Goal: Task Accomplishment & Management: Manage account settings

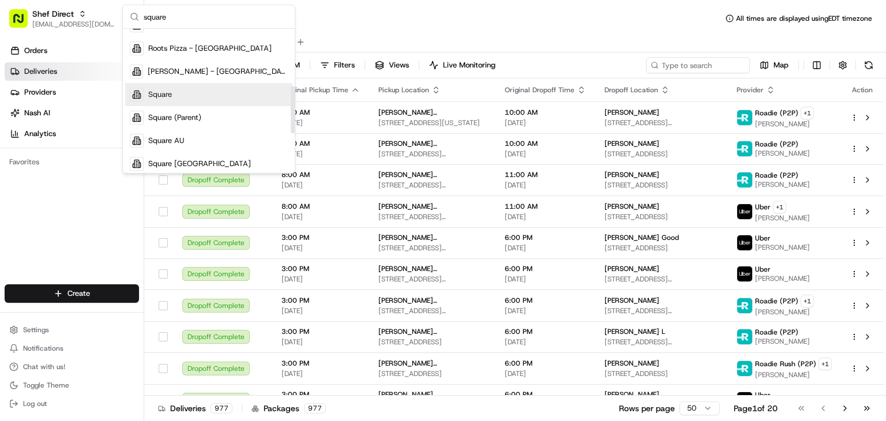
scroll to position [173, 0]
type input "square"
drag, startPoint x: 174, startPoint y: 95, endPoint x: 225, endPoint y: 89, distance: 51.1
click at [174, 95] on div "Square" at bounding box center [208, 94] width 167 height 23
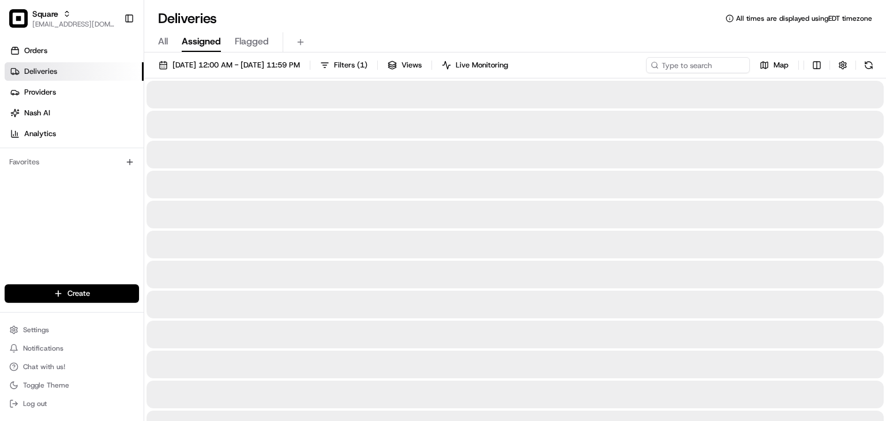
click at [446, 21] on div "Deliveries All times are displayed using EDT timezone" at bounding box center [514, 18] width 741 height 18
click at [697, 61] on input at bounding box center [680, 65] width 138 height 16
drag, startPoint x: 668, startPoint y: 65, endPoint x: 606, endPoint y: 66, distance: 61.1
click at [606, 66] on div "[DATE] 12:00 AM - [DATE] 11:59 PM Filters ( 1 ) Views Live Monitoring [PERSON_N…" at bounding box center [514, 67] width 741 height 21
drag, startPoint x: 669, startPoint y: 66, endPoint x: 572, endPoint y: 66, distance: 96.3
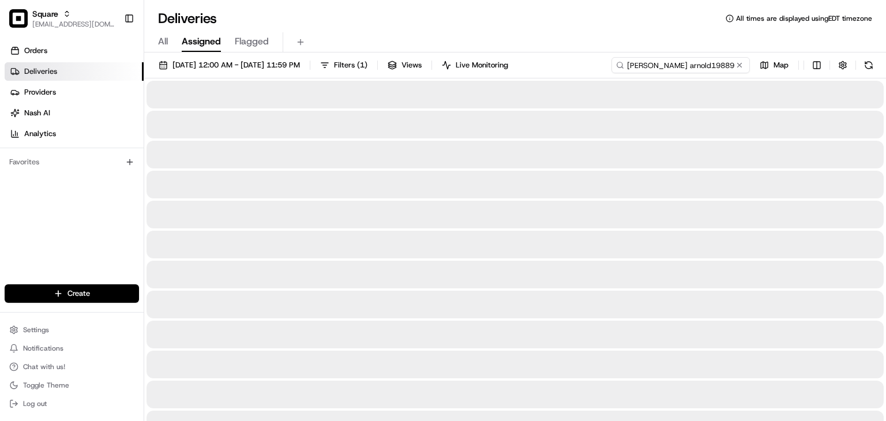
click at [568, 66] on div "[DATE] 12:00 AM - [DATE] 11:59 PM Filters ( 1 ) Views Live Monitoring [PERSON_N…" at bounding box center [514, 67] width 741 height 21
click at [642, 64] on input "19889873" at bounding box center [680, 65] width 138 height 16
click at [663, 63] on input "1989873" at bounding box center [680, 65] width 138 height 16
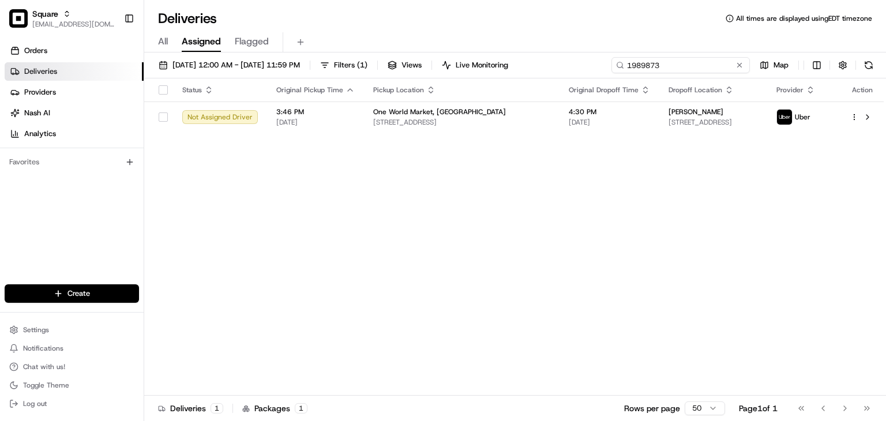
type input "1989873"
click at [614, 208] on div "Status Original Pickup Time Pickup Location Original Dropoff Time Dropoff Locat…" at bounding box center [513, 236] width 739 height 317
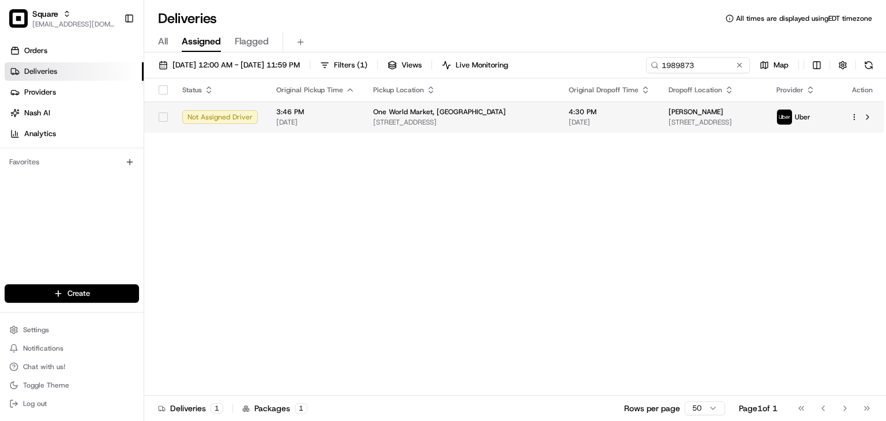
click at [606, 124] on span "[DATE]" at bounding box center [608, 122] width 81 height 9
click at [562, 103] on td "4:30 PM [DATE]" at bounding box center [609, 116] width 100 height 31
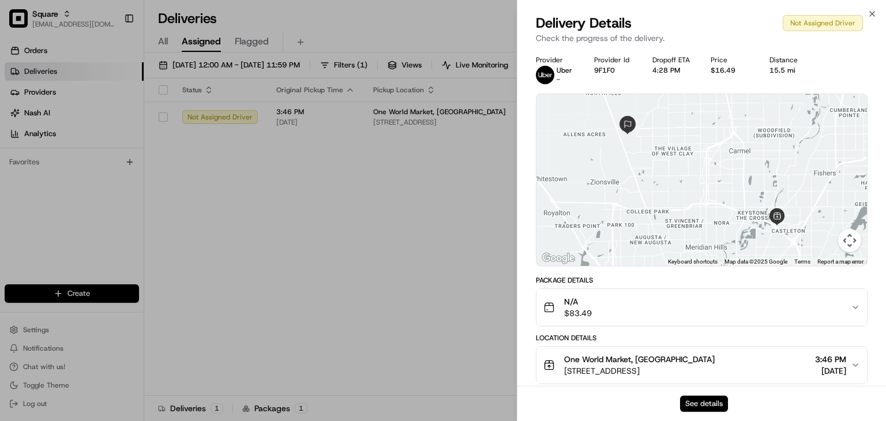
click at [686, 407] on button "See details" at bounding box center [704, 403] width 48 height 16
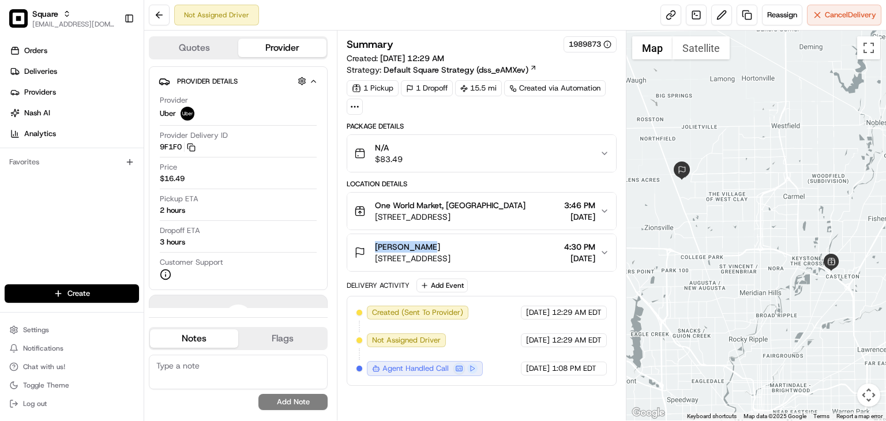
drag, startPoint x: 431, startPoint y: 246, endPoint x: 368, endPoint y: 243, distance: 62.9
click at [368, 243] on div "Sonia Arnold 3259 Wildlife Trail, Zionsville, IN 46077, USA" at bounding box center [402, 252] width 96 height 23
click at [136, 211] on div "Orders Deliveries Providers Nash AI Analytics Favorites" at bounding box center [72, 164] width 144 height 254
click at [576, 246] on span "4:30 PM" at bounding box center [579, 247] width 31 height 12
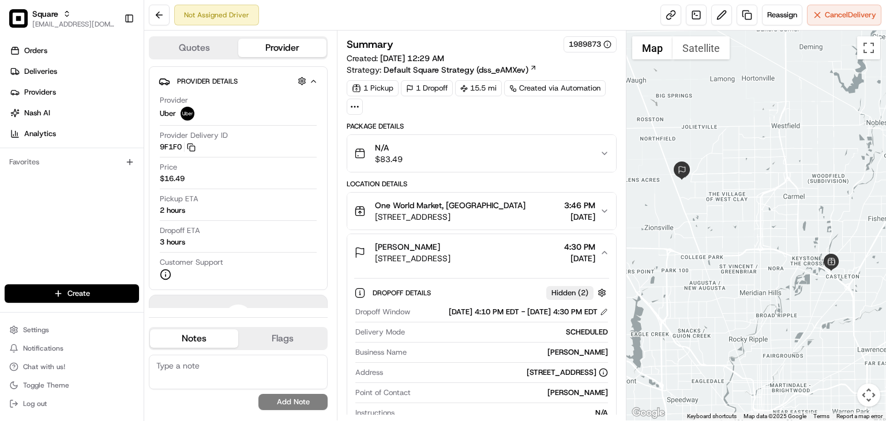
click at [574, 241] on span "4:30 PM" at bounding box center [579, 247] width 31 height 12
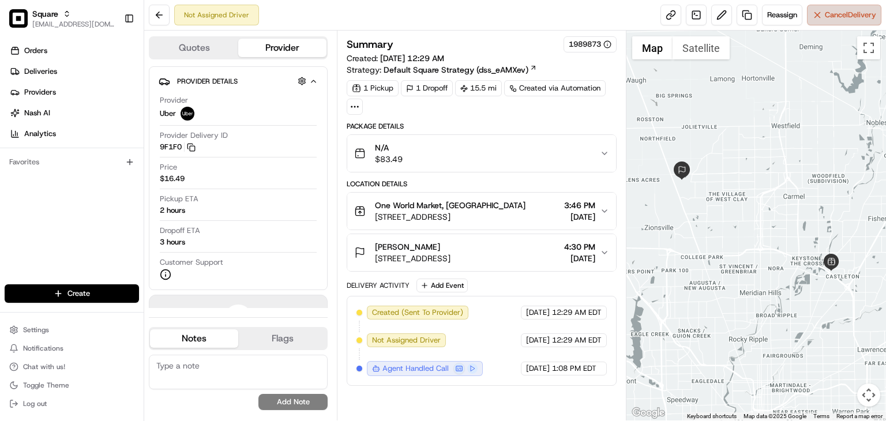
click at [822, 22] on button "Cancel Delivery" at bounding box center [844, 15] width 74 height 21
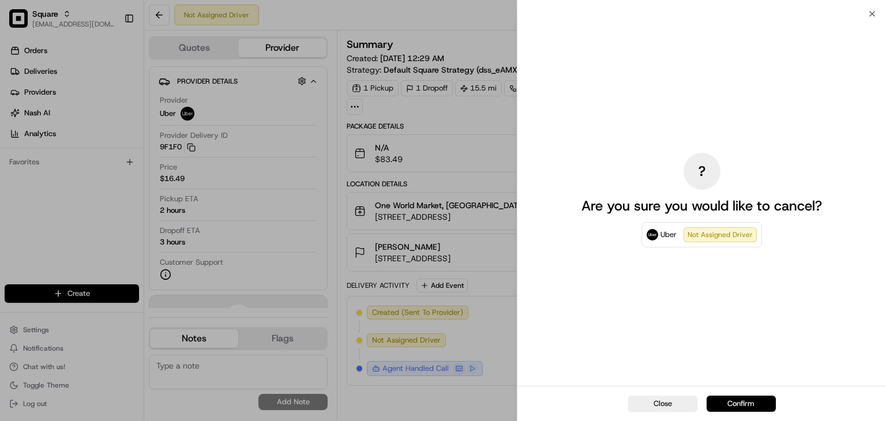
click at [732, 403] on button "Confirm" at bounding box center [740, 403] width 69 height 16
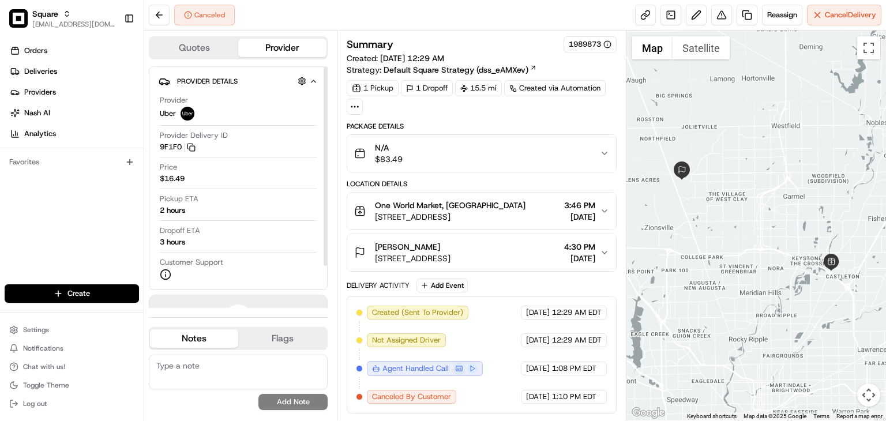
click at [214, 373] on textarea at bounding box center [238, 372] width 179 height 35
click at [192, 378] on textarea "The merchant requested to cancel the delivery." at bounding box center [238, 372] width 179 height 35
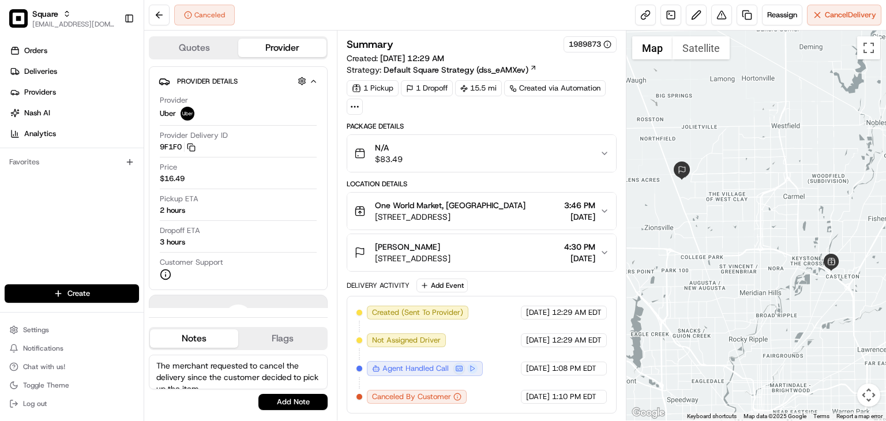
click at [211, 370] on textarea "The merchant requested to cancel the delivery since the customer decided to pic…" at bounding box center [238, 372] width 179 height 35
click at [216, 376] on textarea "The merchant requested to cancel the delivery since the customer decided to pic…" at bounding box center [238, 372] width 179 height 35
click at [223, 381] on textarea "The merchant requested to cancel the delivery since the customer decided to pic…" at bounding box center [238, 372] width 179 height 35
type textarea "The merchant requested to cancel the delivery since the customer decided to pic…"
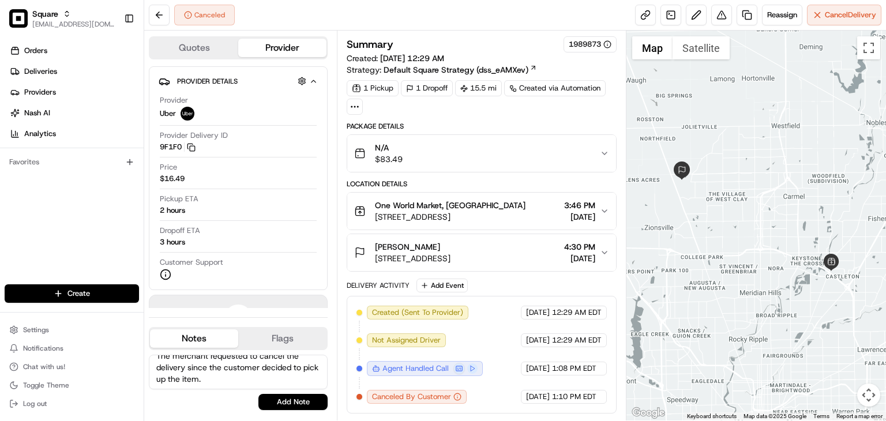
drag, startPoint x: 288, startPoint y: 399, endPoint x: 239, endPoint y: 386, distance: 51.3
click at [238, 387] on div "The merchant requested to cancel the delivery since the customer decided to pic…" at bounding box center [238, 382] width 179 height 55
click at [287, 396] on button "Add Note" at bounding box center [292, 402] width 69 height 16
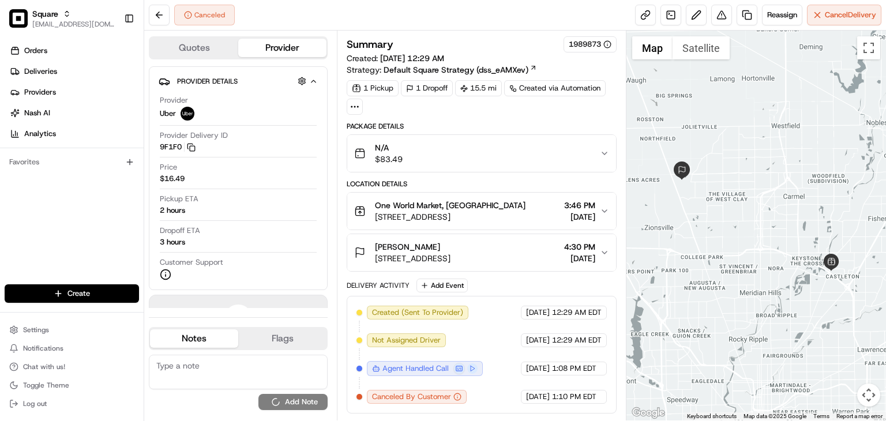
scroll to position [0, 0]
